Goal: Find specific page/section: Find specific page/section

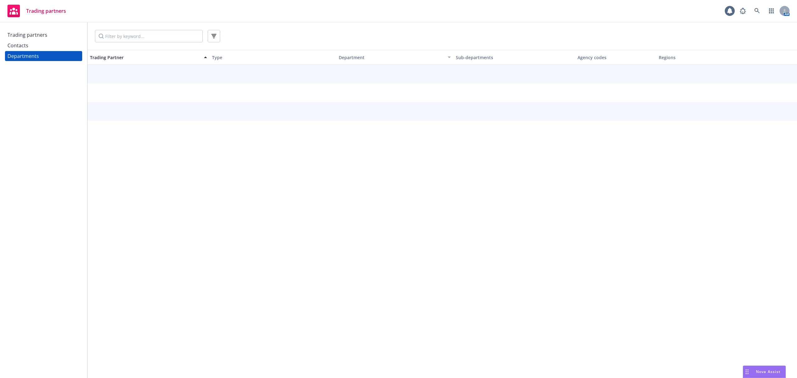
click at [68, 35] on div "Trading partners" at bounding box center [43, 35] width 72 height 10
click at [123, 40] on input "Filter by keyword..." at bounding box center [149, 36] width 108 height 12
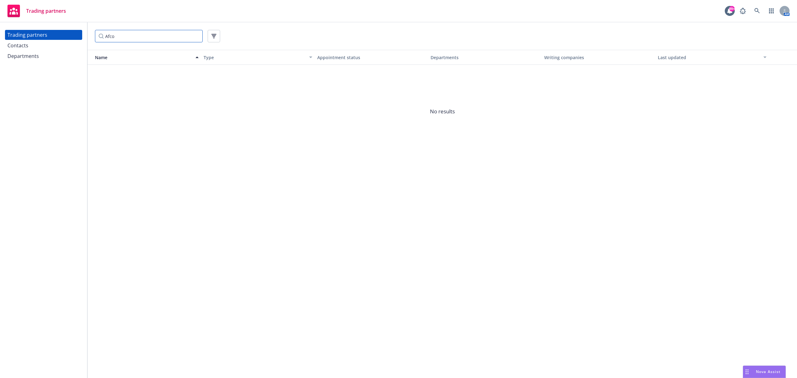
click at [122, 36] on input "Afco" at bounding box center [149, 36] width 108 height 12
drag, startPoint x: 122, startPoint y: 36, endPoint x: 54, endPoint y: 54, distance: 71.0
click at [122, 36] on input "Afco" at bounding box center [149, 36] width 108 height 12
type input "Afco"
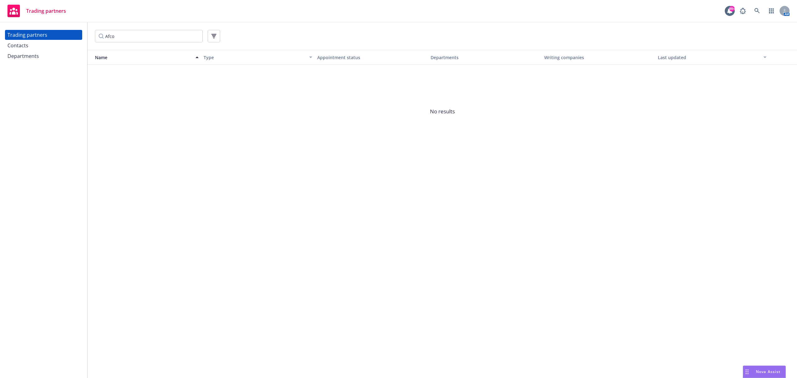
click at [47, 46] on div "Contacts" at bounding box center [43, 45] width 72 height 10
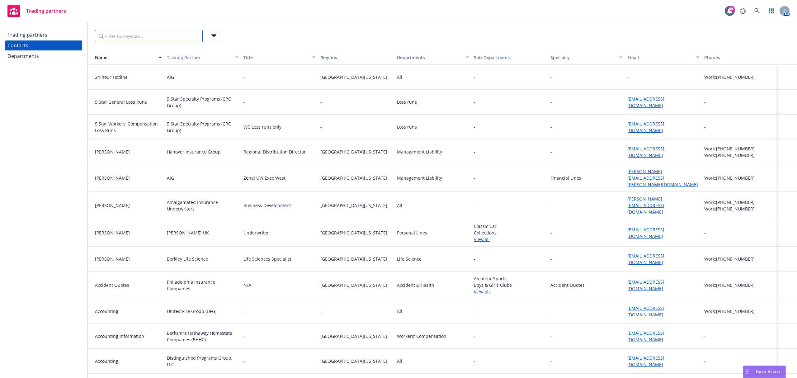
click at [116, 40] on input "Filter by keyword..." at bounding box center [149, 36] width 108 height 12
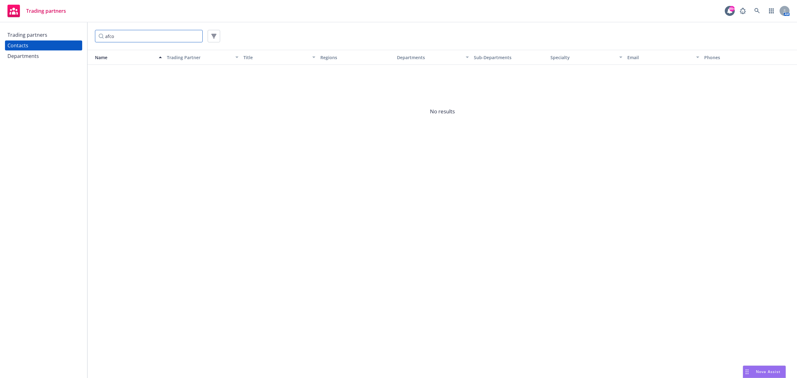
type input "afco"
click at [50, 55] on div "Departments" at bounding box center [43, 56] width 72 height 10
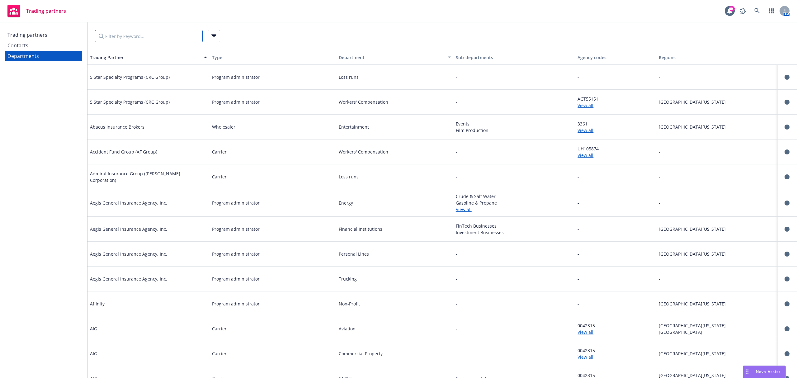
click at [110, 34] on input "Filter by keyword..." at bounding box center [149, 36] width 108 height 12
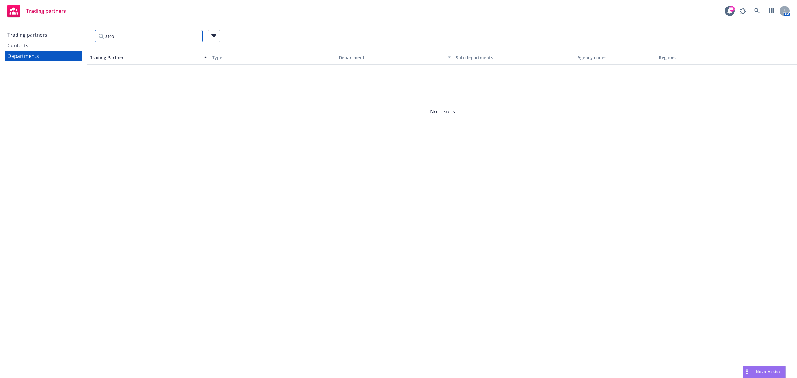
type input "afco"
